Goal: Transaction & Acquisition: Purchase product/service

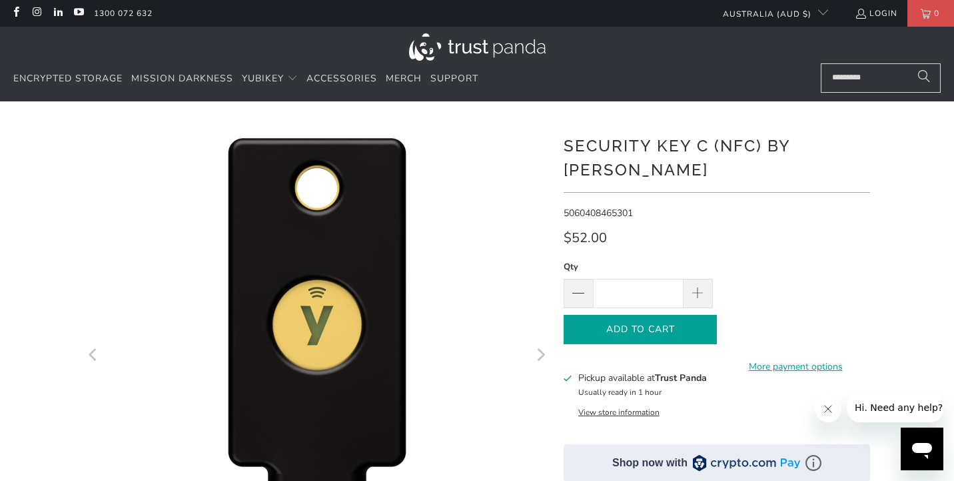
click at [633, 319] on icon "button" at bounding box center [640, 329] width 21 height 21
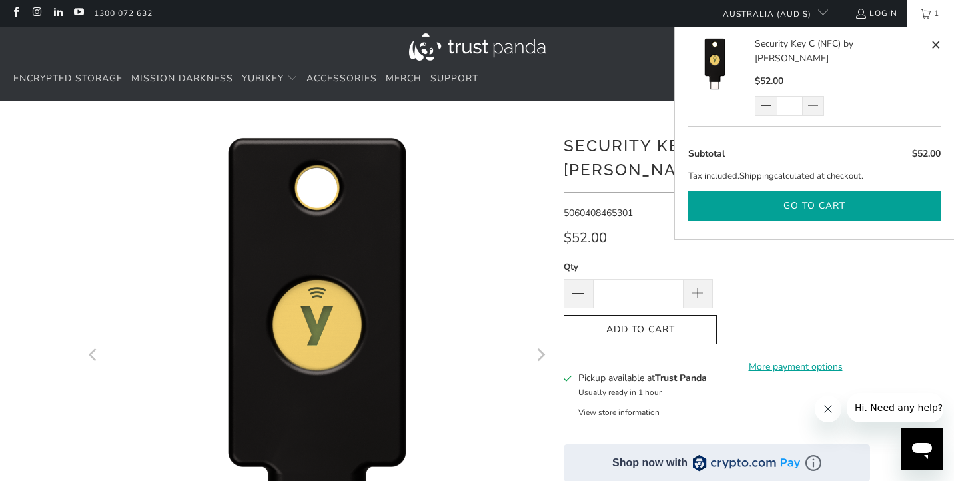
click at [845, 191] on button "Go to cart" at bounding box center [814, 206] width 253 height 30
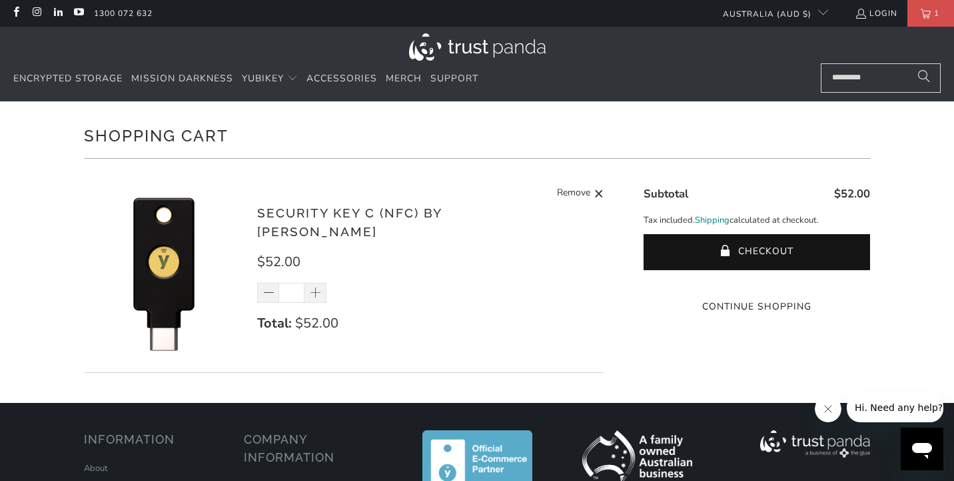
click at [711, 221] on link "Shipping" at bounding box center [712, 220] width 35 height 14
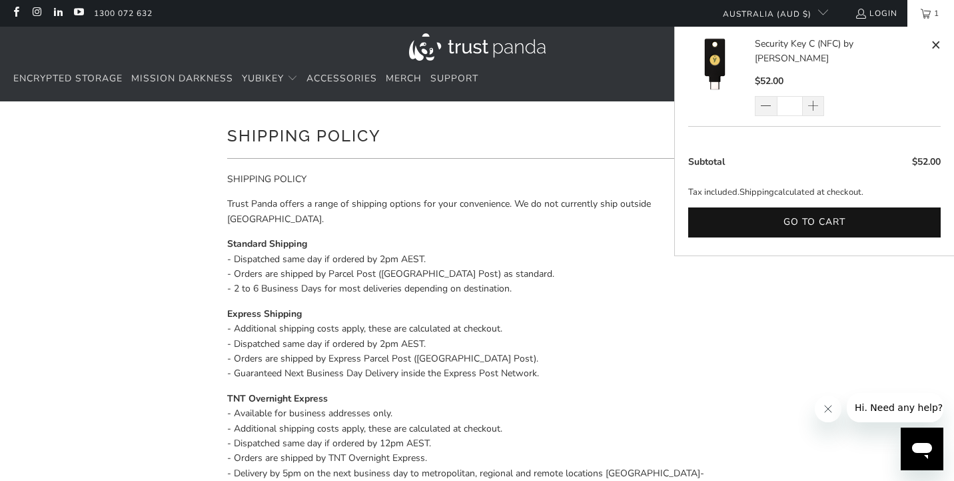
click at [932, 12] on span "1" at bounding box center [937, 13] width 12 height 27
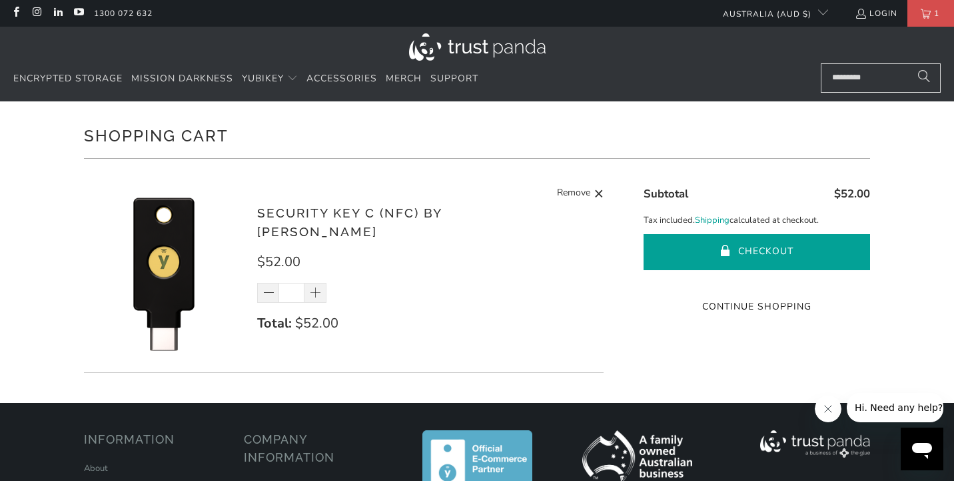
click at [750, 250] on button "Checkout" at bounding box center [757, 252] width 227 height 36
